Goal: Information Seeking & Learning: Understand process/instructions

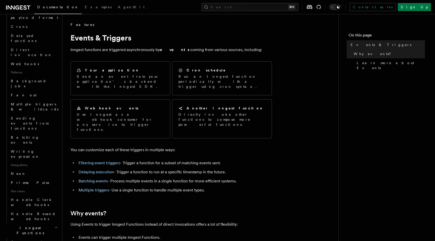
scroll to position [189, 0]
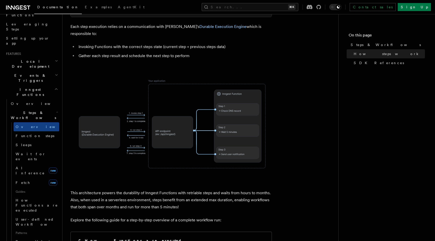
scroll to position [358, 0]
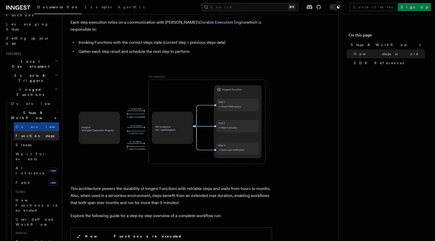
click at [39, 131] on link "Function steps" at bounding box center [37, 135] width 46 height 9
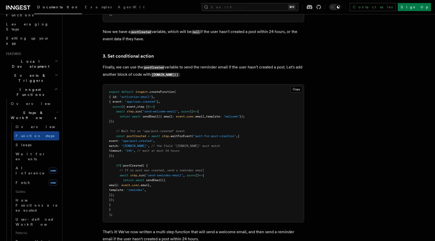
scroll to position [638, 0]
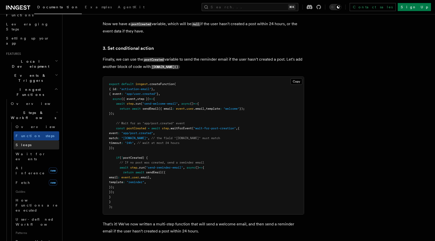
click at [29, 140] on link "Sleeps" at bounding box center [37, 144] width 46 height 9
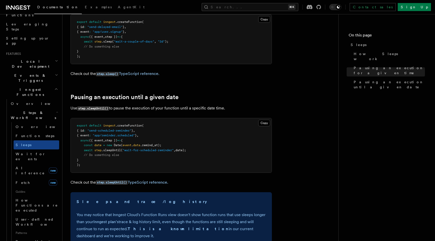
scroll to position [130, 0]
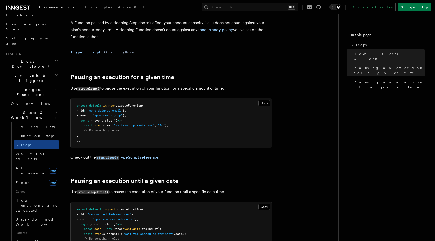
click at [22, 108] on h2 "Steps & Workflows" at bounding box center [34, 115] width 50 height 14
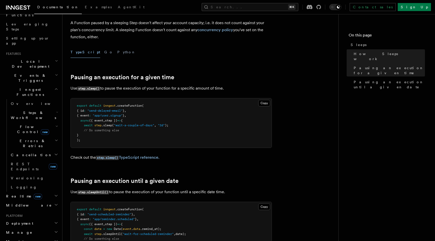
click at [22, 108] on h2 "Steps & Workflows" at bounding box center [34, 115] width 50 height 14
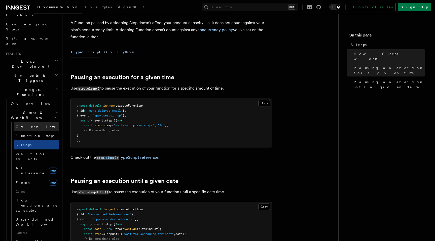
click at [22, 125] on span "Overview" at bounding box center [42, 127] width 52 height 4
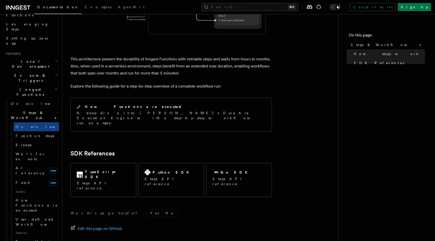
scroll to position [493, 0]
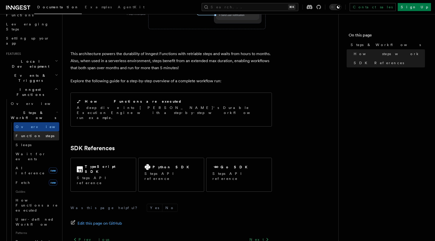
click at [42, 131] on link "Function steps" at bounding box center [37, 135] width 46 height 9
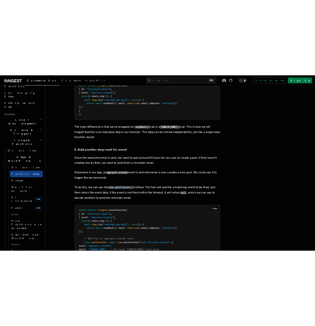
scroll to position [473, 0]
